Goal: Task Accomplishment & Management: Complete application form

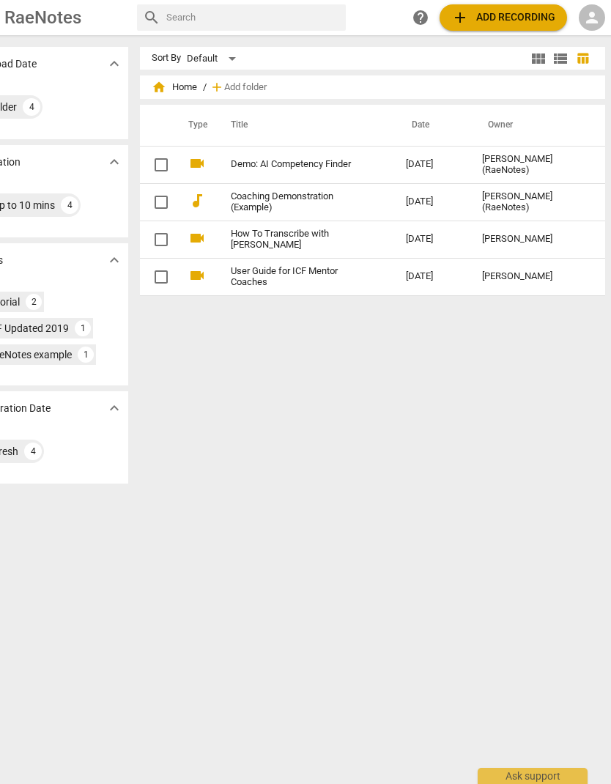
scroll to position [0, 48]
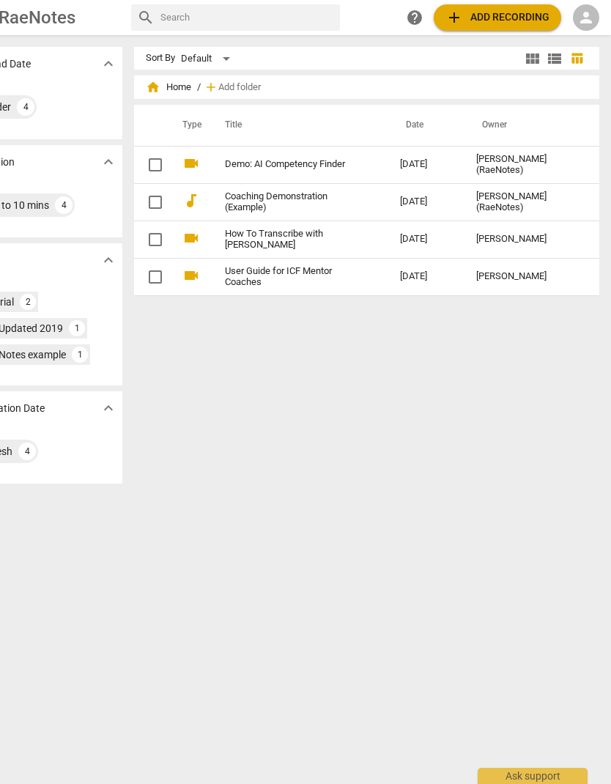
click at [579, 29] on div "person" at bounding box center [586, 17] width 26 height 26
click at [577, 27] on li "Login" at bounding box center [573, 35] width 53 height 35
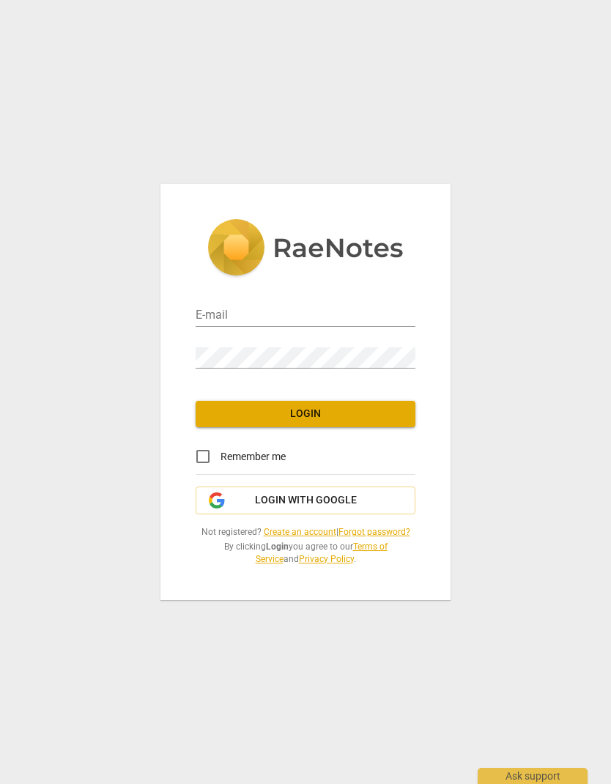
click at [295, 536] on link "Create an account" at bounding box center [300, 532] width 73 height 10
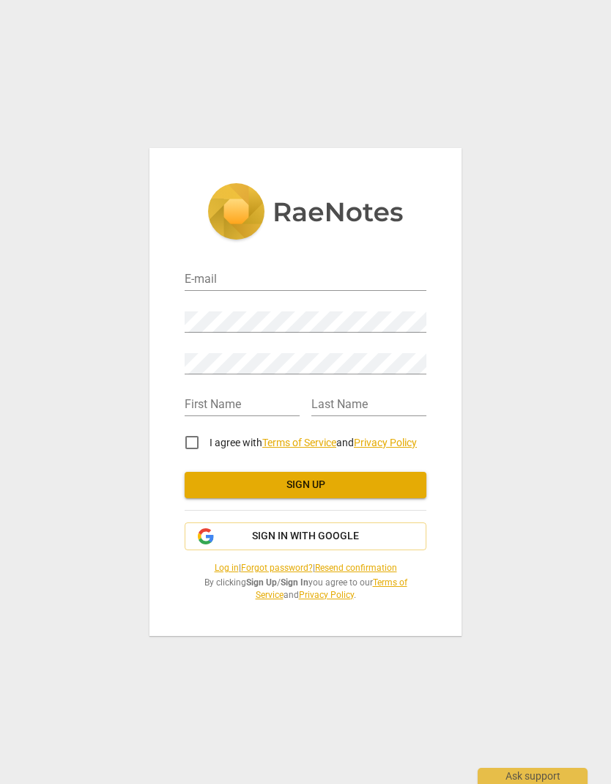
click at [317, 284] on input "email" at bounding box center [306, 280] width 242 height 21
type input "[EMAIL_ADDRESS][DOMAIN_NAME]"
type input "[PERSON_NAME]"
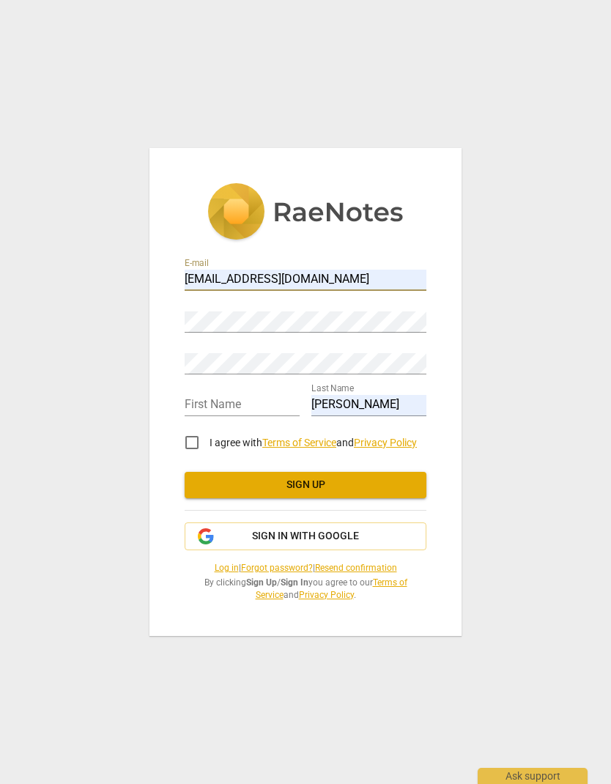
click at [228, 404] on input "text" at bounding box center [242, 405] width 115 height 21
type input "[PERSON_NAME]"
click at [372, 411] on input "[PERSON_NAME]" at bounding box center [368, 405] width 115 height 21
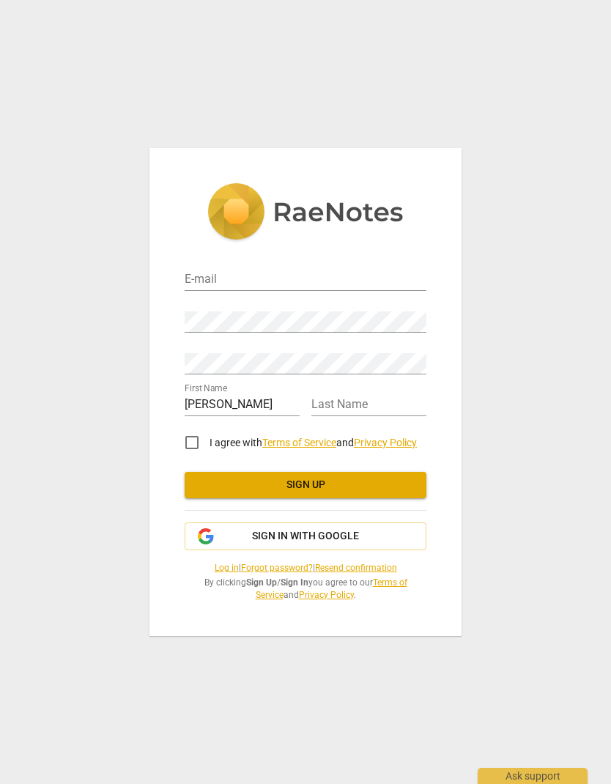
click at [344, 407] on input "text" at bounding box center [368, 405] width 115 height 21
type input "[PERSON_NAME]"
click at [270, 286] on input "email" at bounding box center [306, 280] width 242 height 21
type input "[EMAIL_ADDRESS][DOMAIN_NAME]"
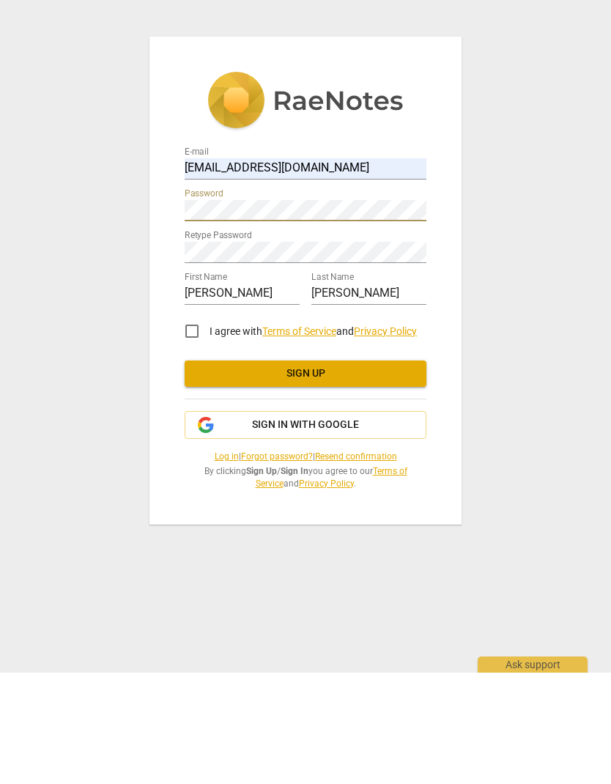
click at [182, 425] on input "I agree with Terms of Service and Privacy Policy" at bounding box center [191, 442] width 35 height 35
checkbox input "true"
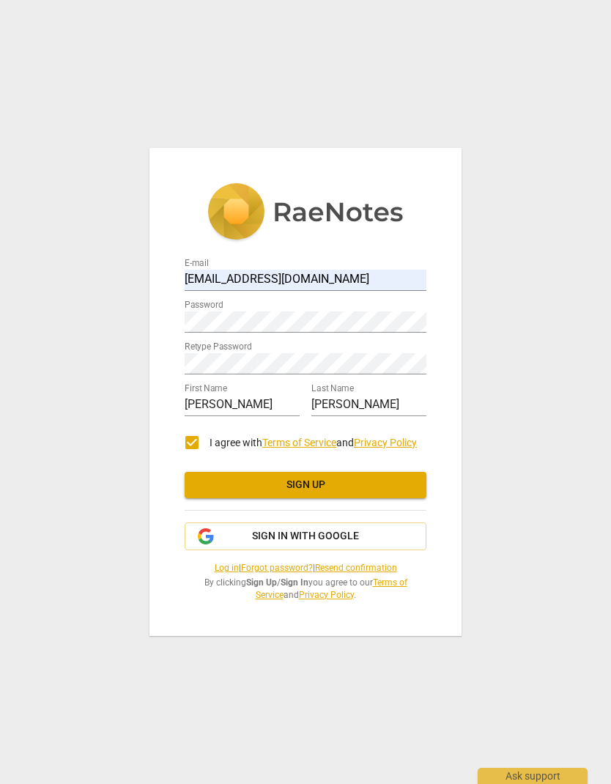
click at [339, 483] on span "Sign up" at bounding box center [305, 485] width 218 height 15
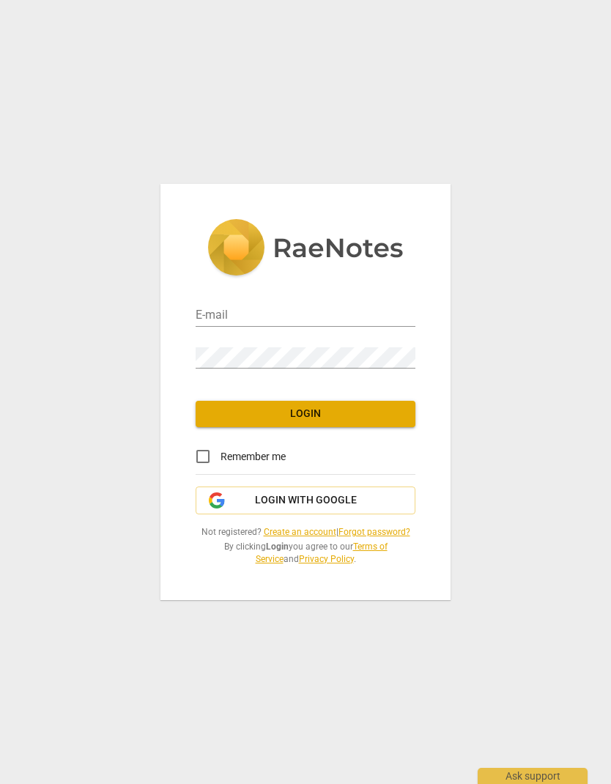
click at [361, 311] on input "email" at bounding box center [306, 316] width 220 height 21
type input "[EMAIL_ADDRESS][DOMAIN_NAME]"
click at [347, 418] on span "Login" at bounding box center [305, 414] width 196 height 15
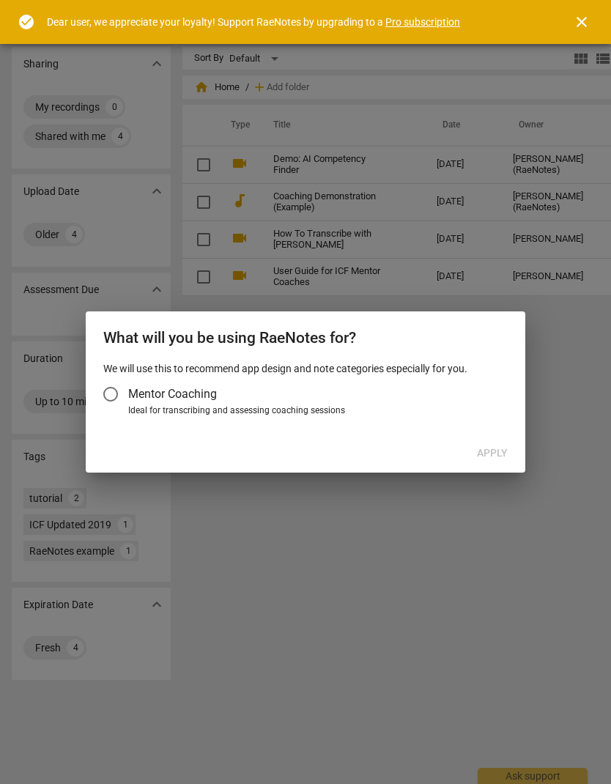
click at [120, 390] on input "Mentor Coaching" at bounding box center [110, 394] width 35 height 35
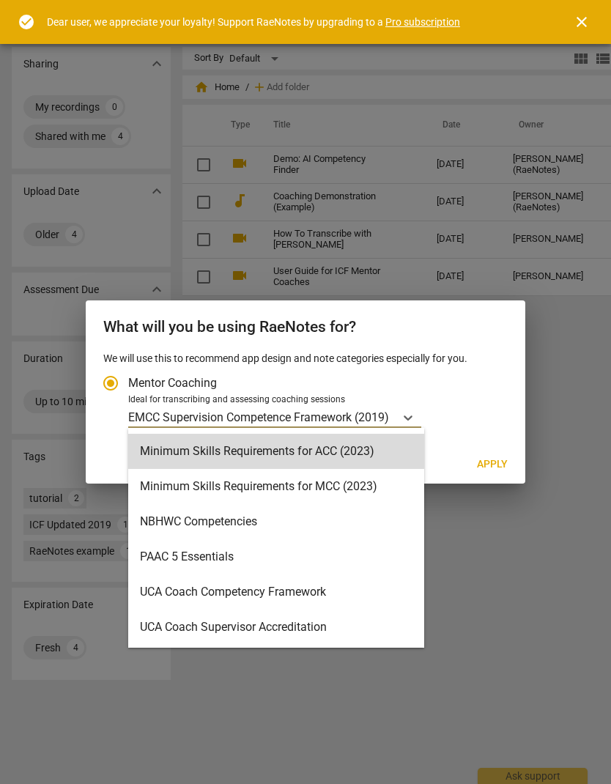
scroll to position [343, 0]
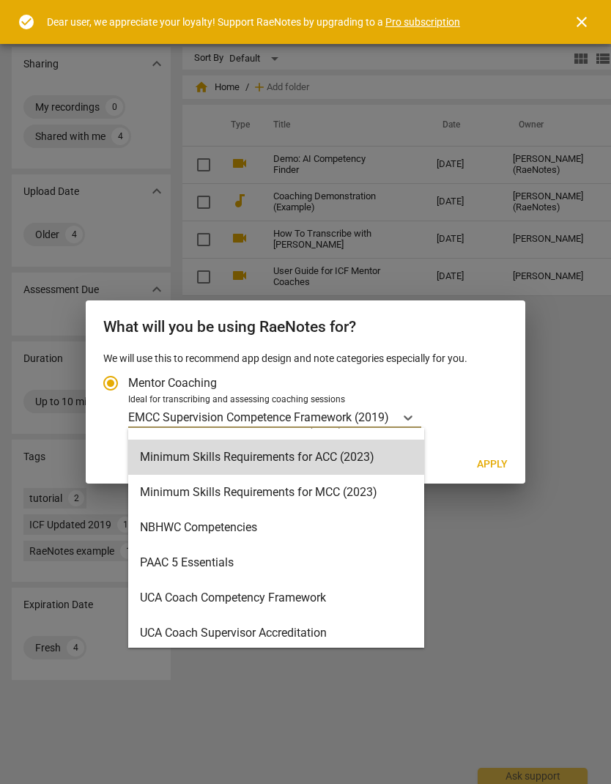
click at [268, 452] on div "Minimum Skills Requirements for ACC (2023)" at bounding box center [276, 457] width 296 height 35
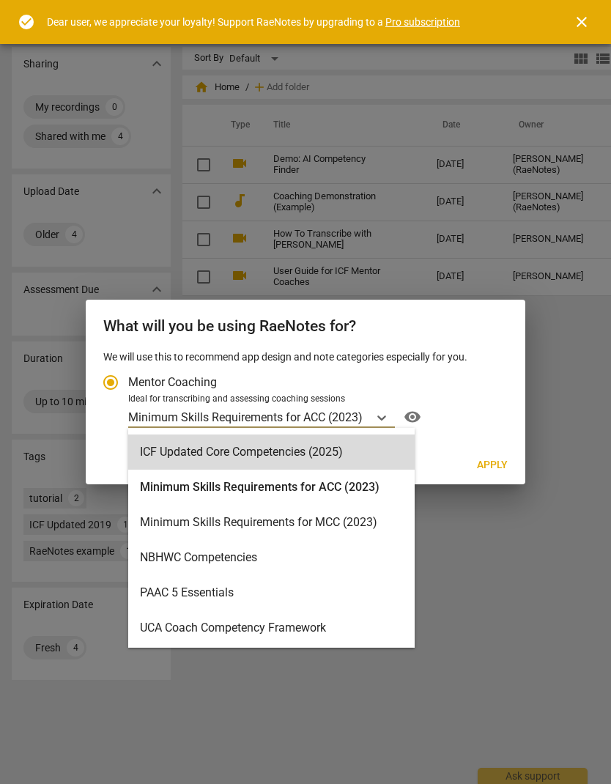
scroll to position [308, 0]
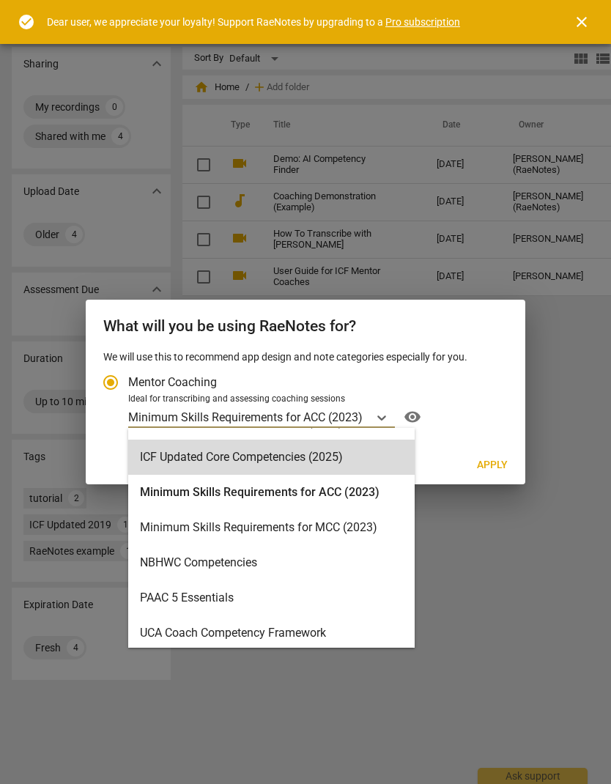
click at [314, 447] on div "ICF Updated Core Competencies (2025)" at bounding box center [271, 457] width 287 height 35
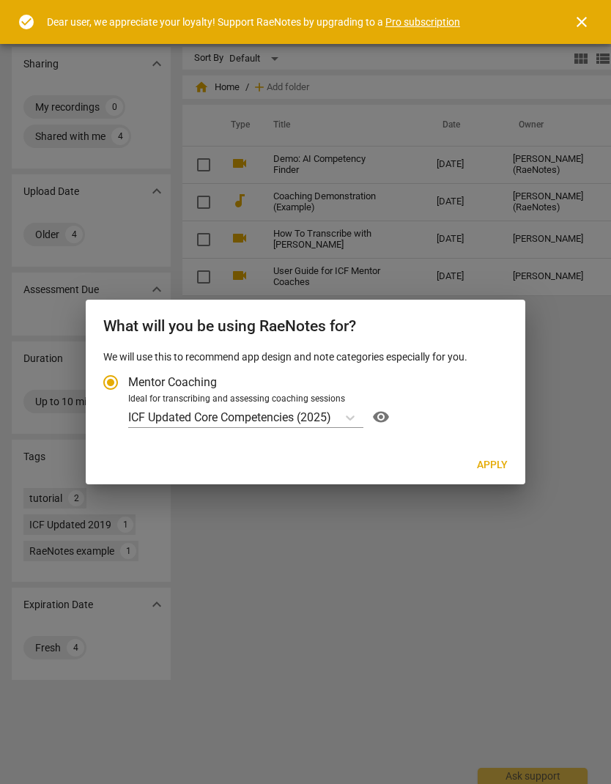
click at [482, 454] on button "Apply" at bounding box center [492, 465] width 54 height 26
radio input "false"
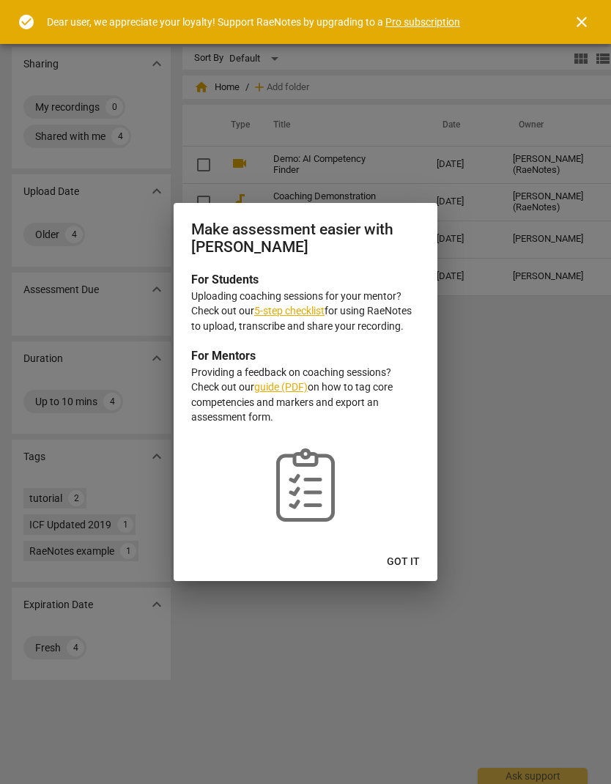
click at [295, 312] on link "5-step checklist" at bounding box center [289, 311] width 70 height 12
